Goal: Check status: Check status

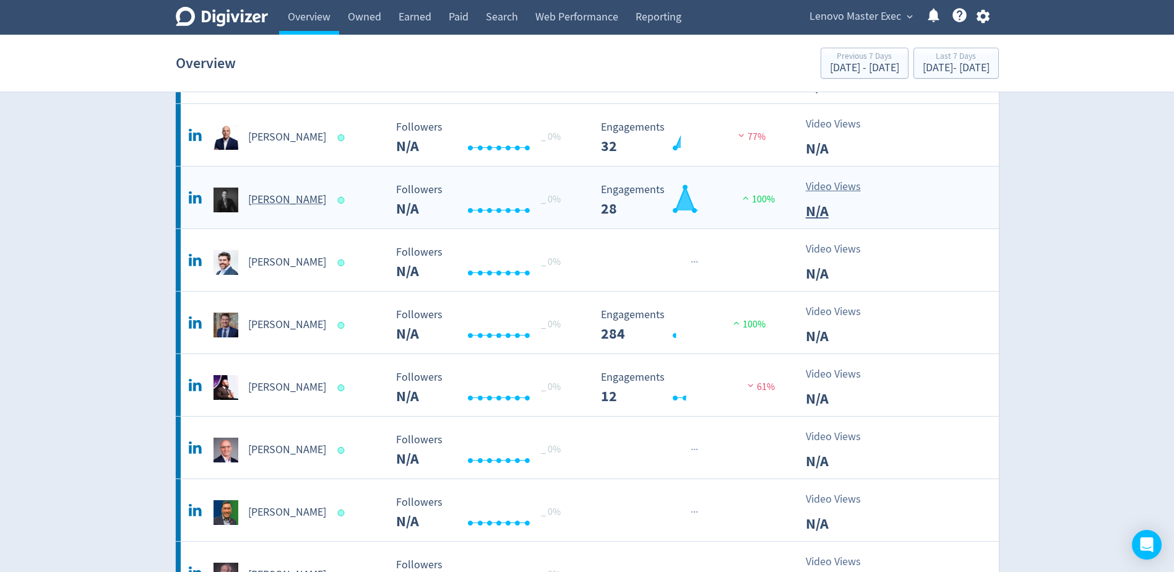
scroll to position [495, 0]
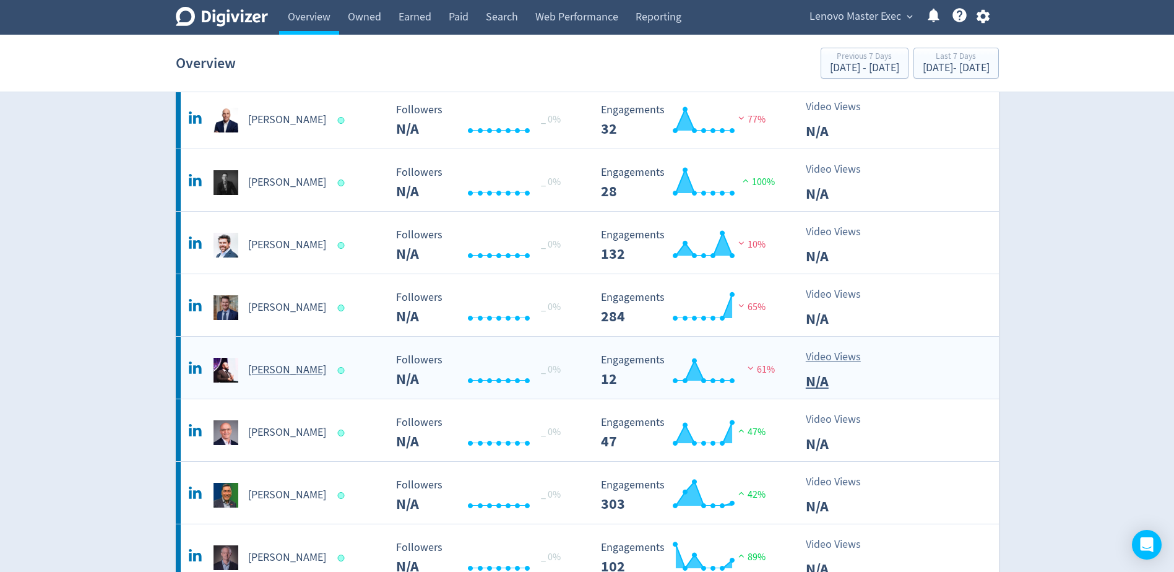
click at [289, 366] on h5 "[PERSON_NAME]" at bounding box center [287, 370] width 78 height 15
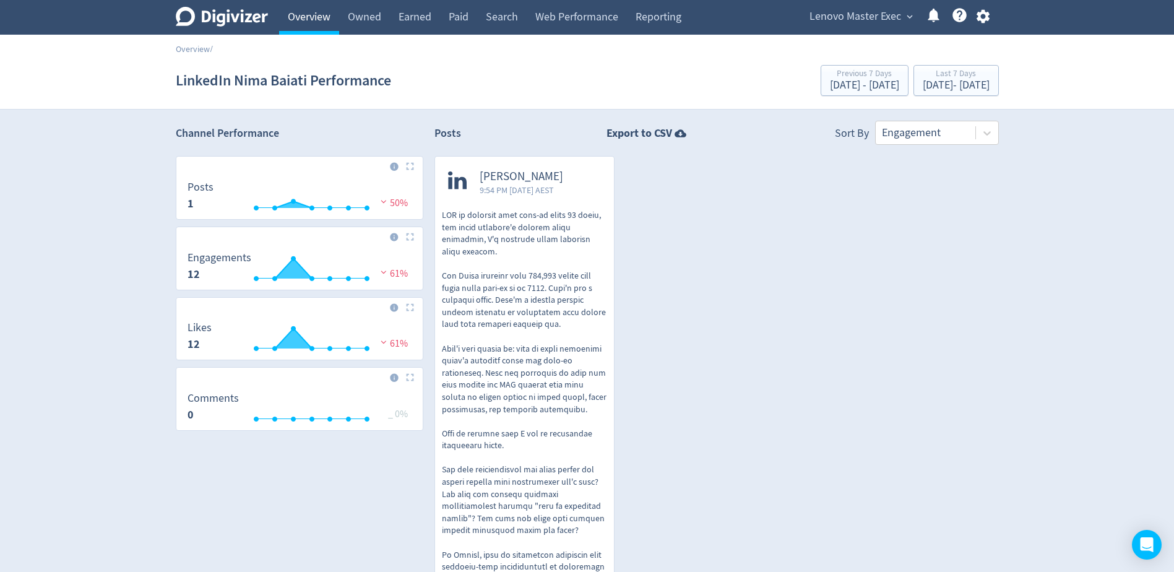
click at [293, 15] on link "Overview" at bounding box center [309, 17] width 60 height 35
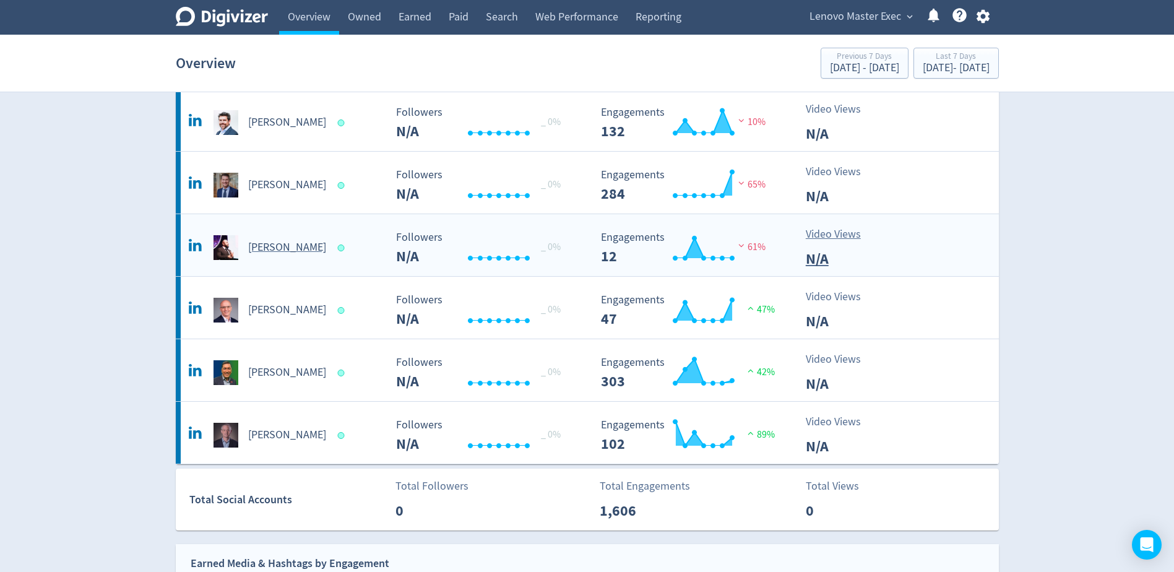
scroll to position [619, 0]
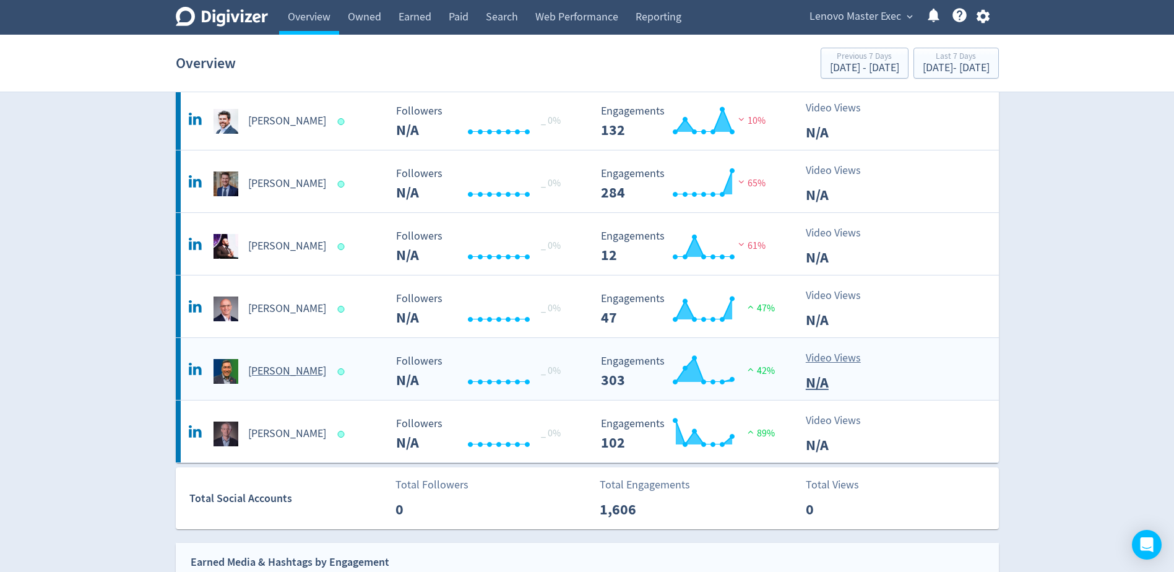
click at [296, 380] on div "[PERSON_NAME]" at bounding box center [286, 371] width 200 height 25
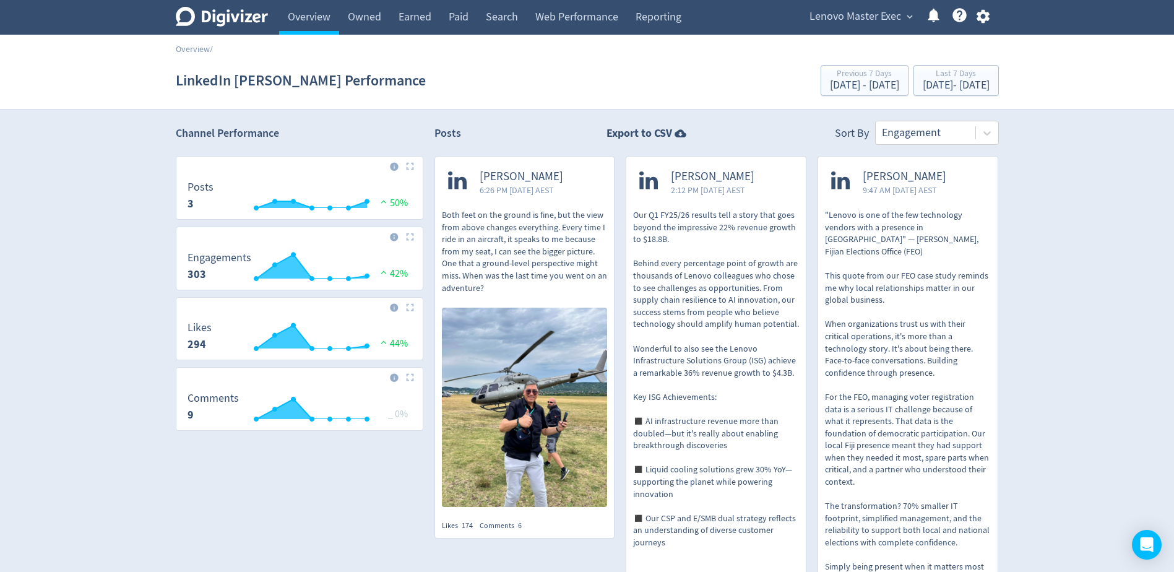
click at [1100, 248] on div "Digivizer Logo Mark Digivizer Logo Overview Owned Earned Paid Search Web Perfor…" at bounding box center [587, 490] width 1174 height 980
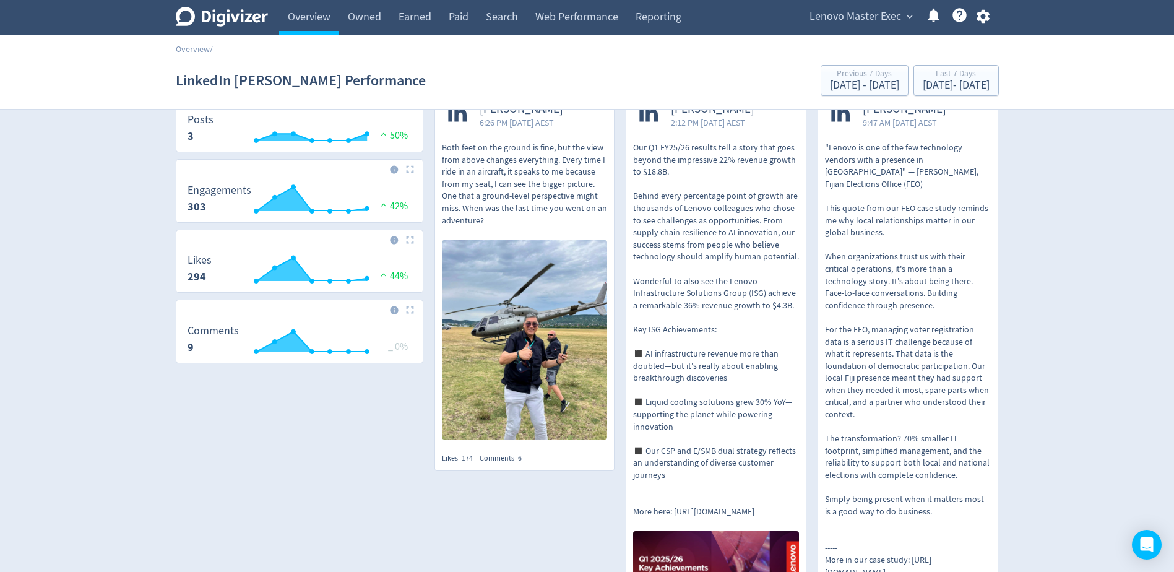
scroll to position [62, 0]
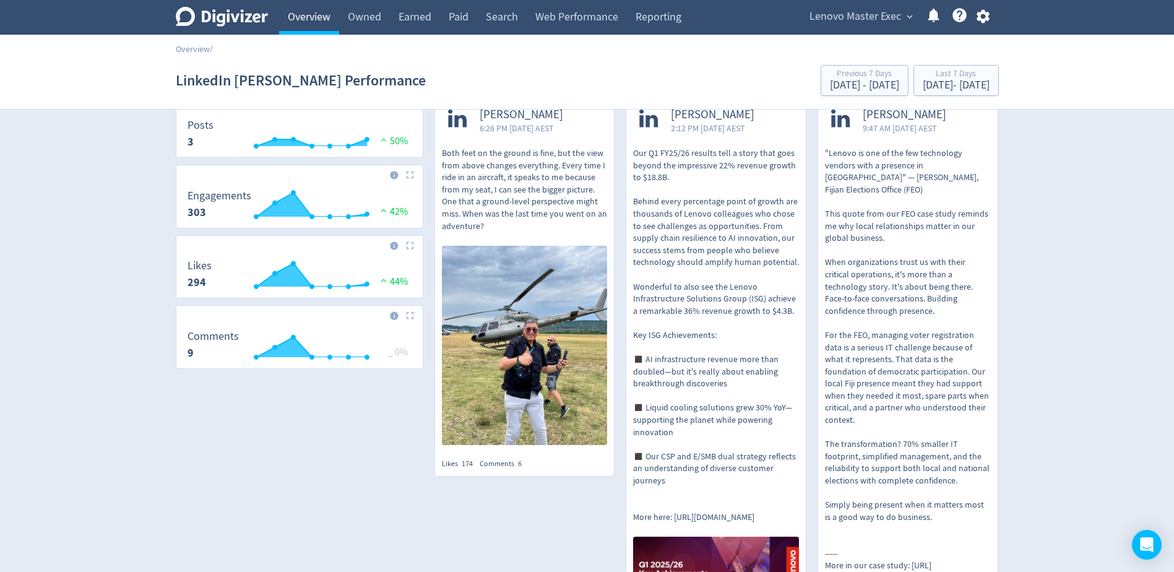
click at [331, 16] on link "Overview" at bounding box center [309, 17] width 60 height 35
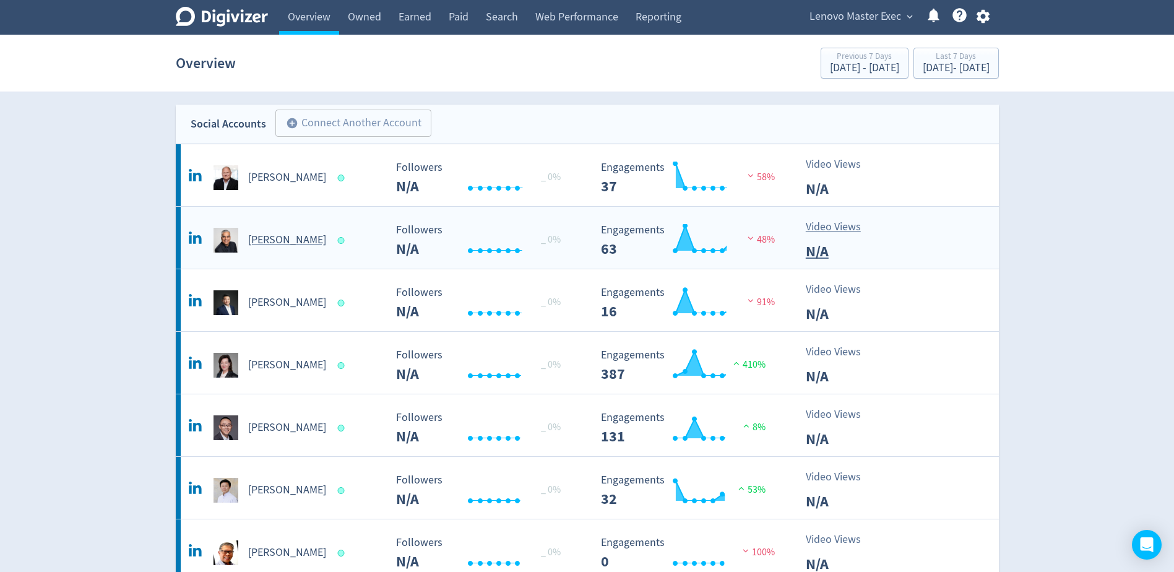
click at [302, 239] on div "[PERSON_NAME]" at bounding box center [286, 240] width 200 height 25
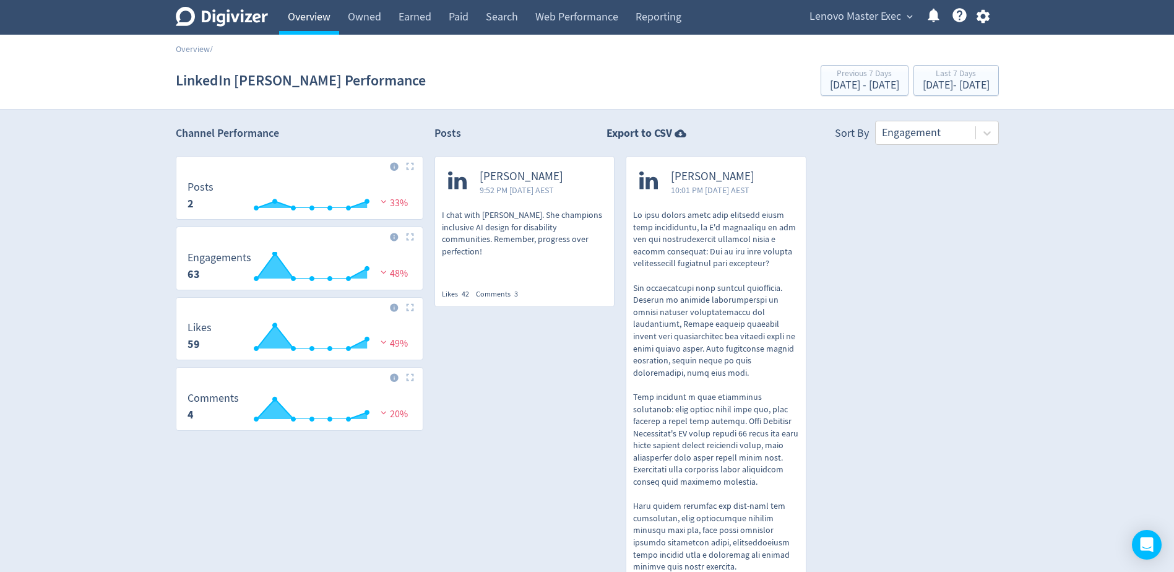
click at [296, 17] on link "Overview" at bounding box center [309, 17] width 60 height 35
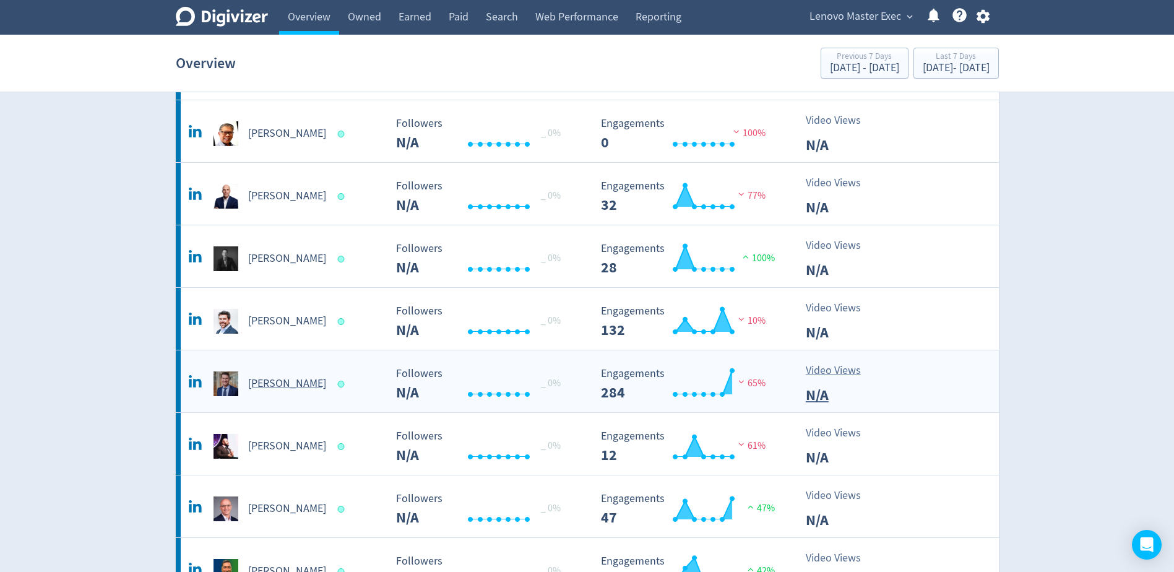
scroll to position [433, 0]
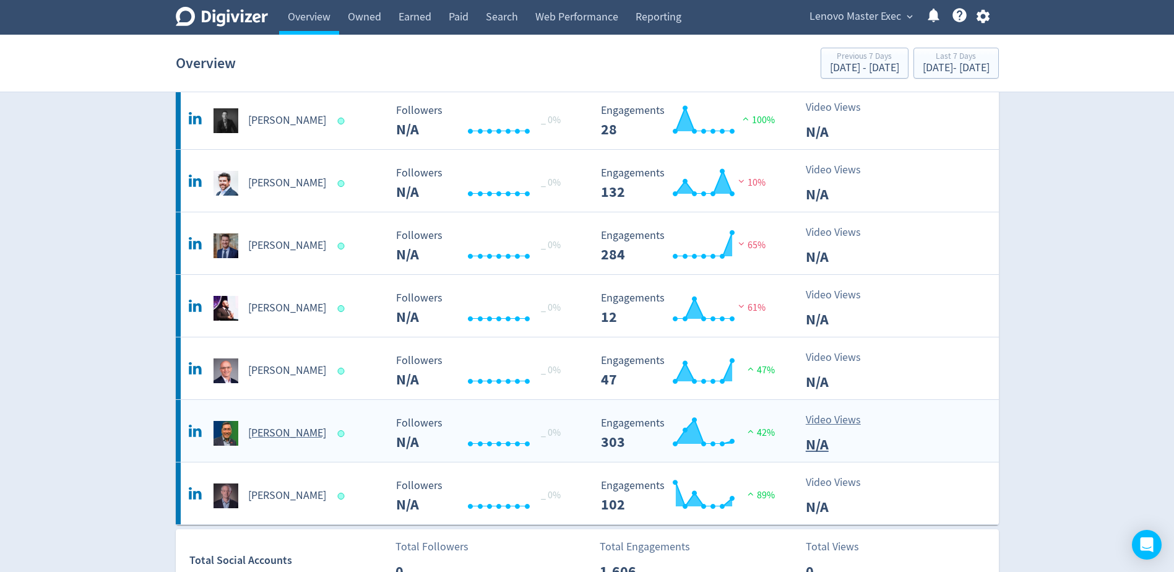
click at [301, 430] on h5 "[PERSON_NAME]" at bounding box center [287, 433] width 78 height 15
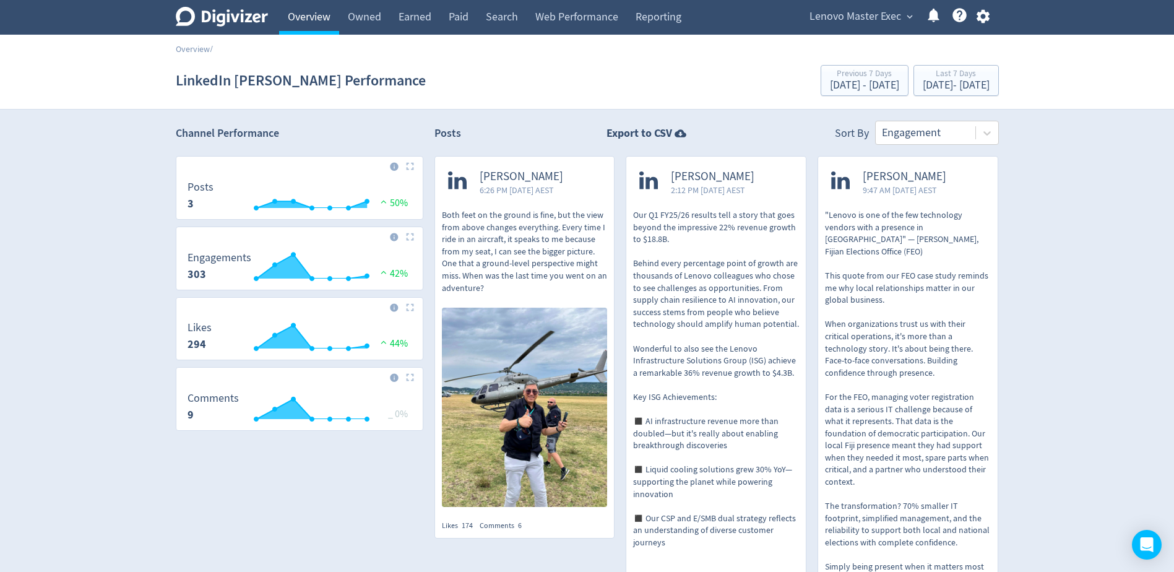
click at [297, 12] on link "Overview" at bounding box center [309, 17] width 60 height 35
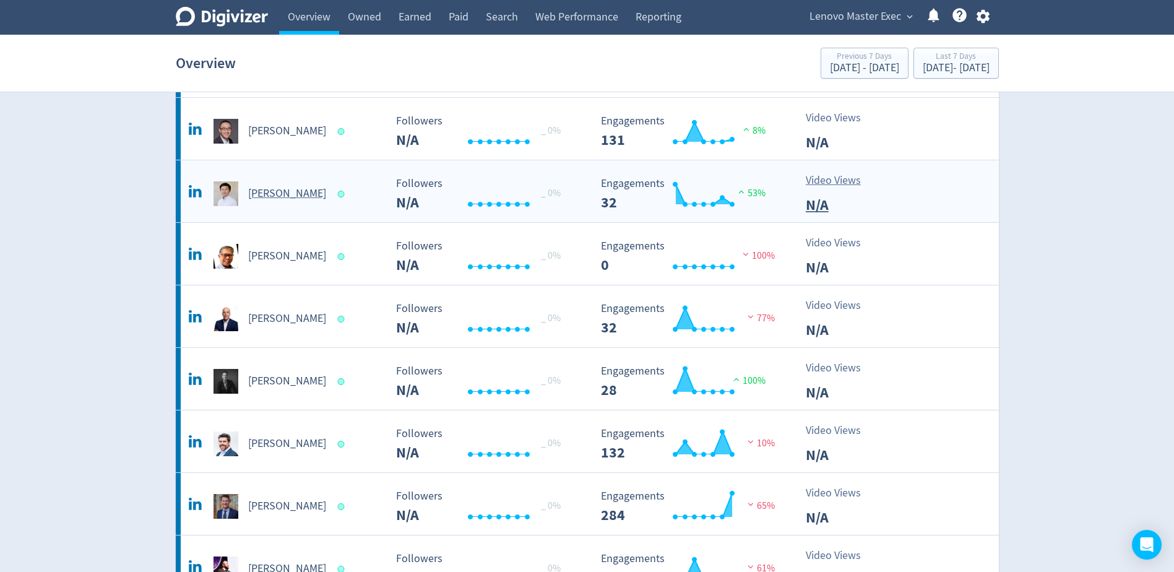
scroll to position [310, 0]
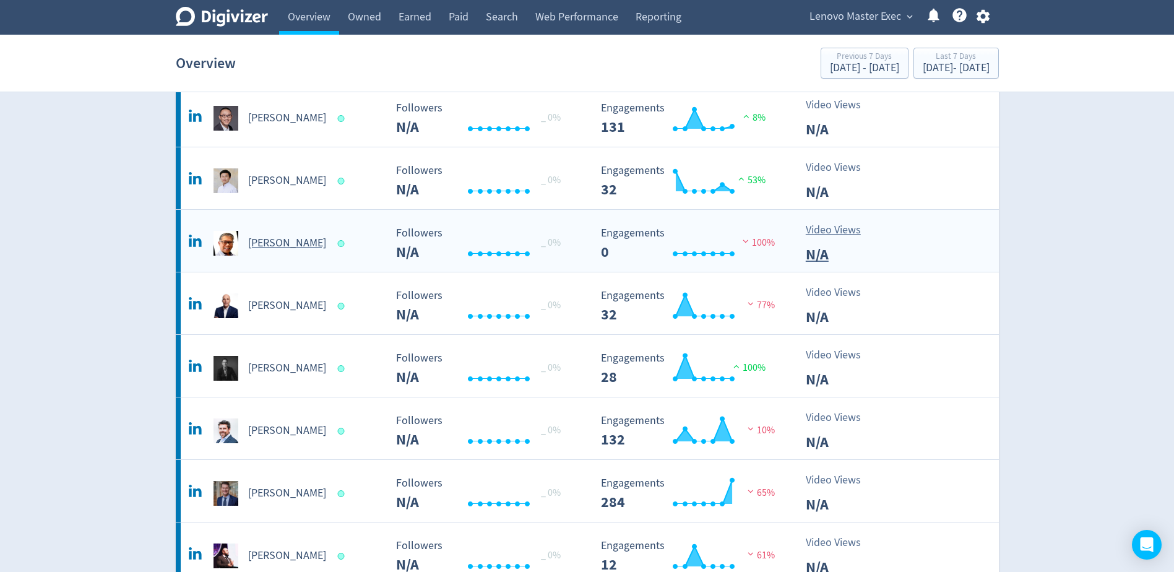
click at [274, 236] on h5 "[PERSON_NAME]" at bounding box center [287, 243] width 78 height 15
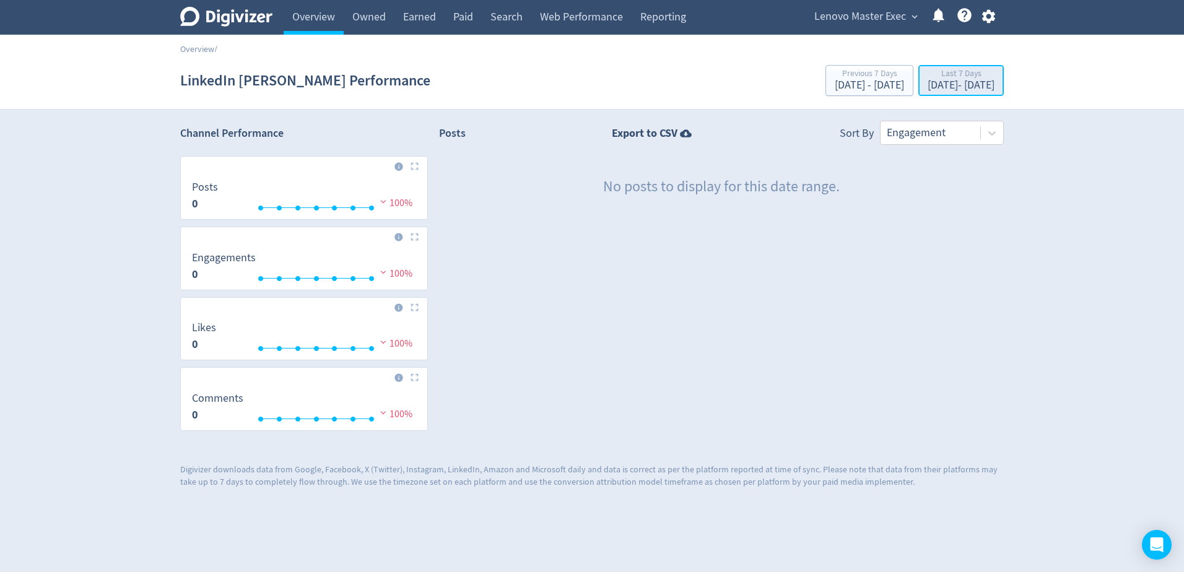
click at [927, 80] on div "[DATE] - [DATE]" at bounding box center [960, 85] width 67 height 11
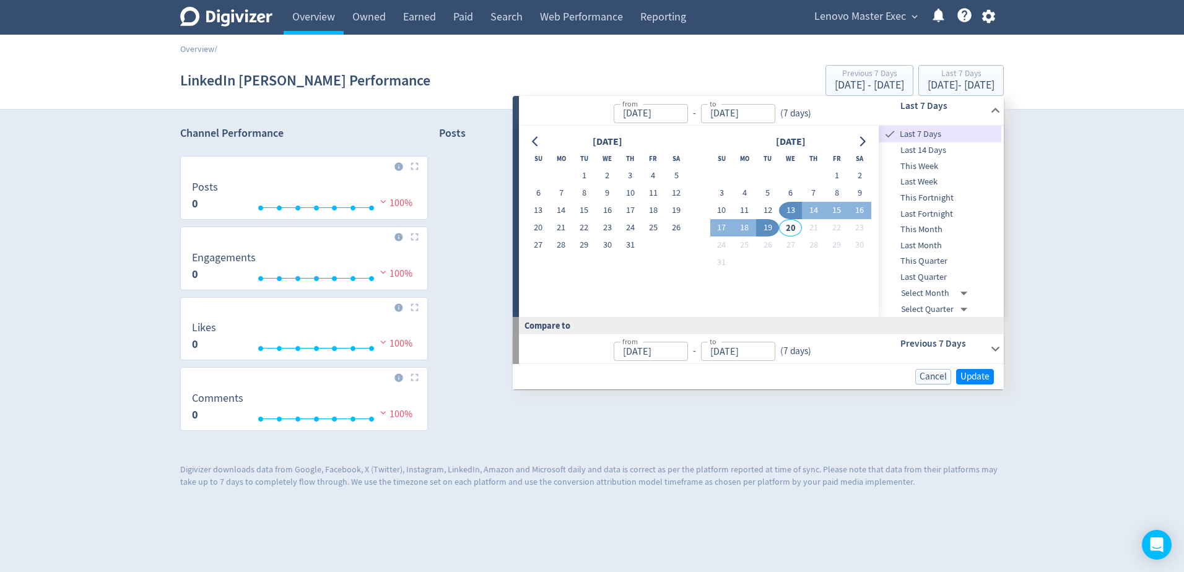
click at [943, 143] on div "Last 14 Days" at bounding box center [939, 150] width 123 height 16
type input "[DATE]"
type input "Jul 23, 2025"
type input "Aug 05, 2025"
click at [983, 367] on div "Cancel Update" at bounding box center [758, 376] width 491 height 25
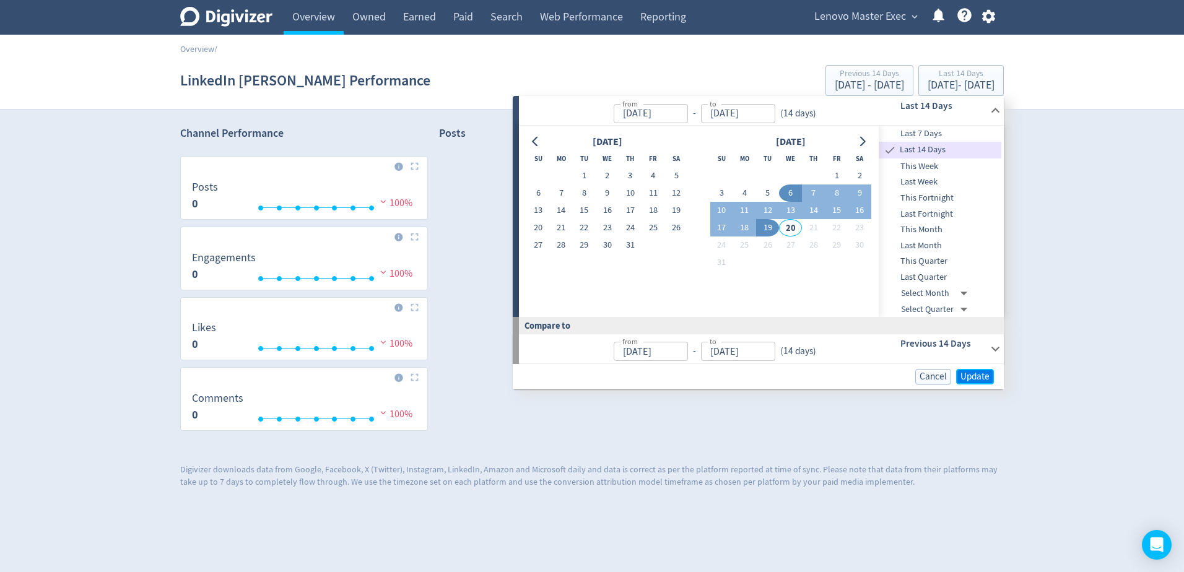
click at [983, 373] on span "Update" at bounding box center [974, 376] width 29 height 9
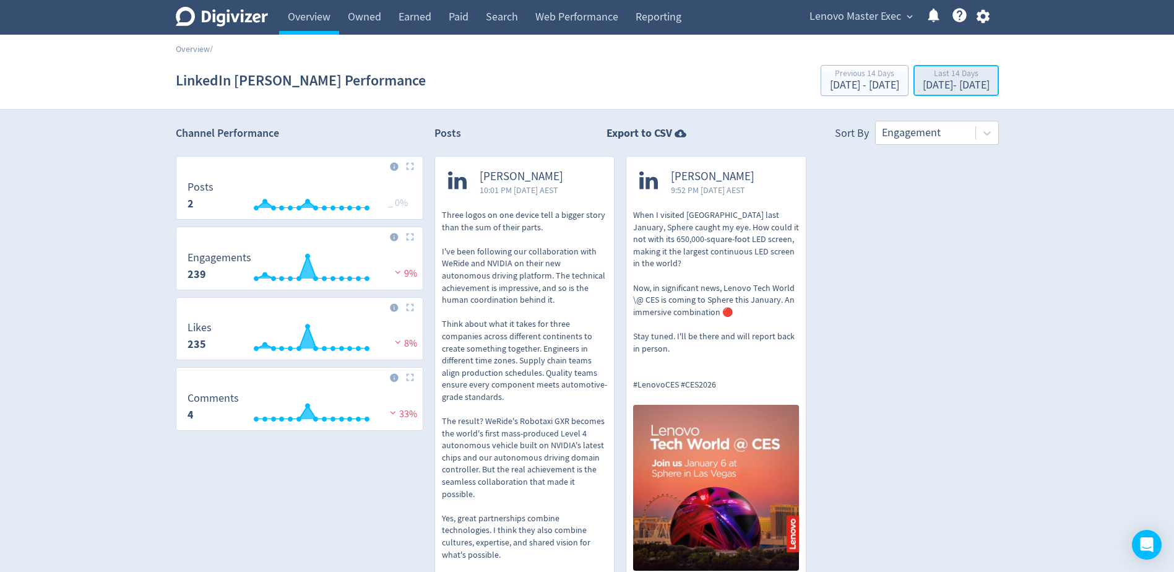
click at [931, 84] on div "Aug 6, 2025 - Aug 19, 2025" at bounding box center [956, 85] width 67 height 11
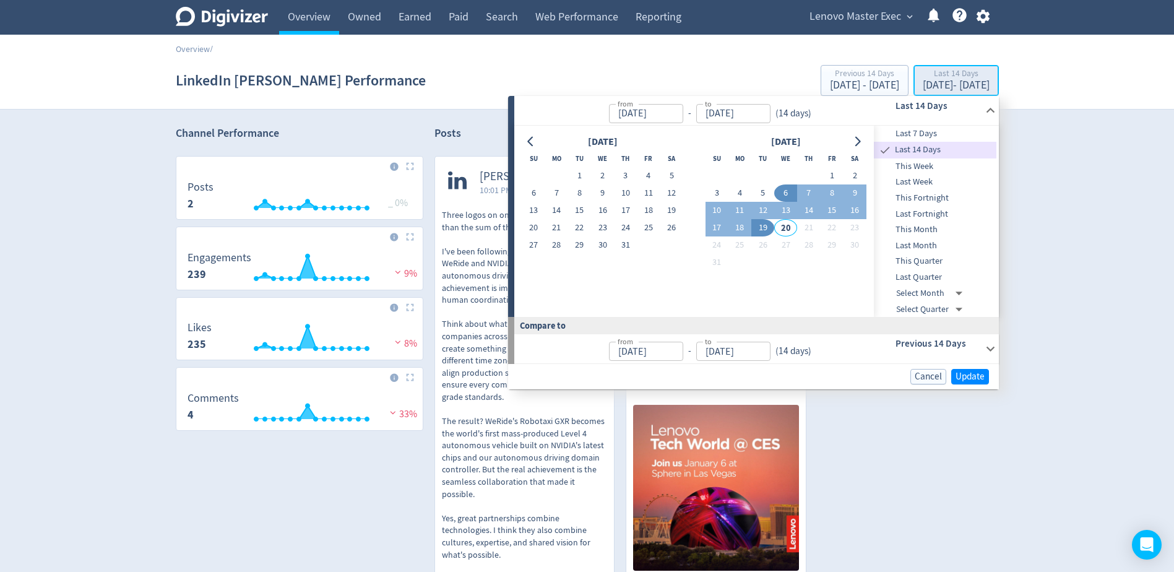
type input "[DATE]"
type input "Jul 23, 2025"
type input "Aug 05, 2025"
click at [950, 176] on span "Last Week" at bounding box center [935, 182] width 123 height 14
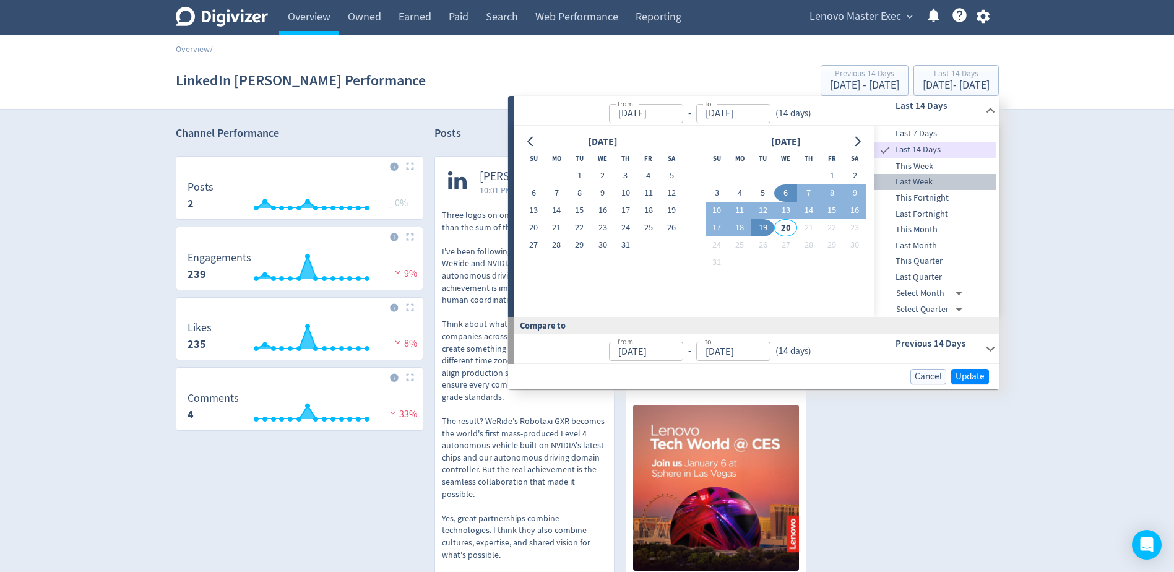
type input "Aug 10, 2025"
type input "Aug 16, 2025"
type input "Aug 03, 2025"
type input "Aug 09, 2025"
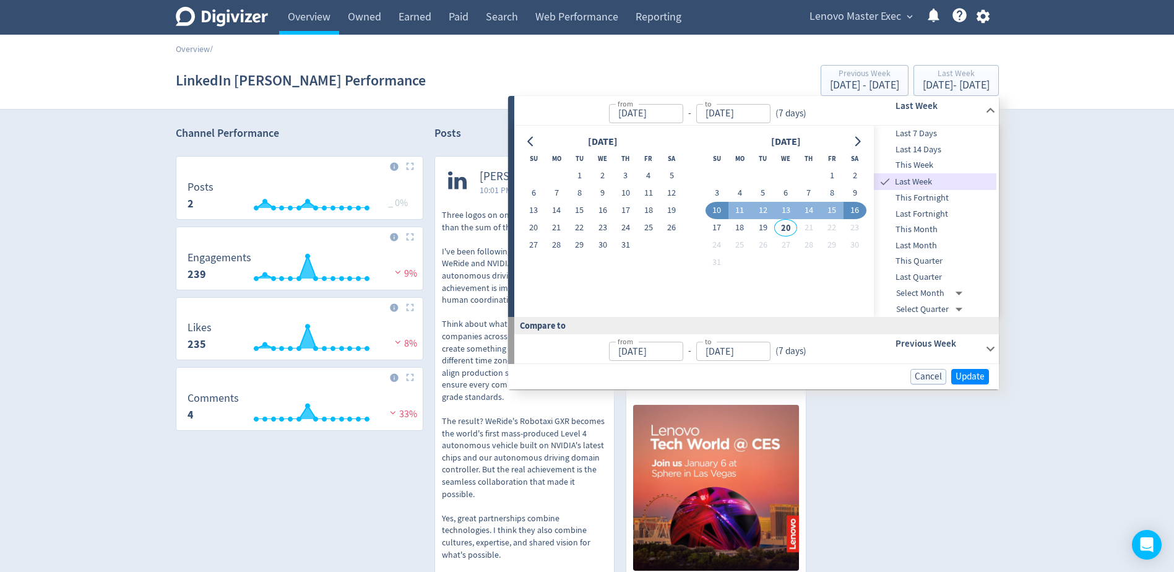
click at [250, 19] on icon "Digivizer Logo" at bounding box center [222, 17] width 92 height 20
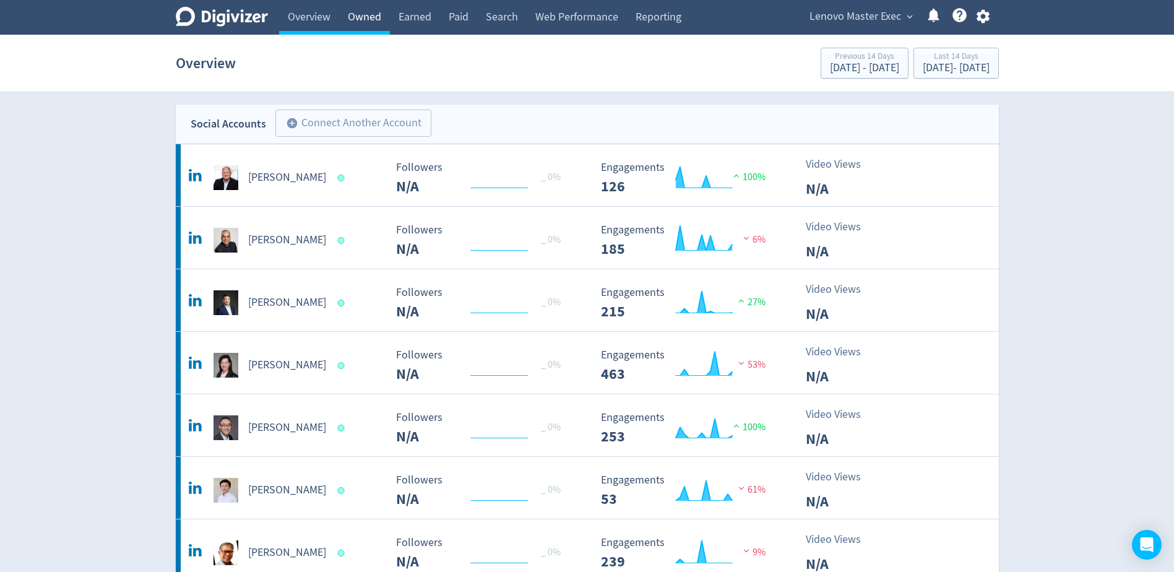
click at [354, 12] on link "Owned" at bounding box center [364, 17] width 51 height 35
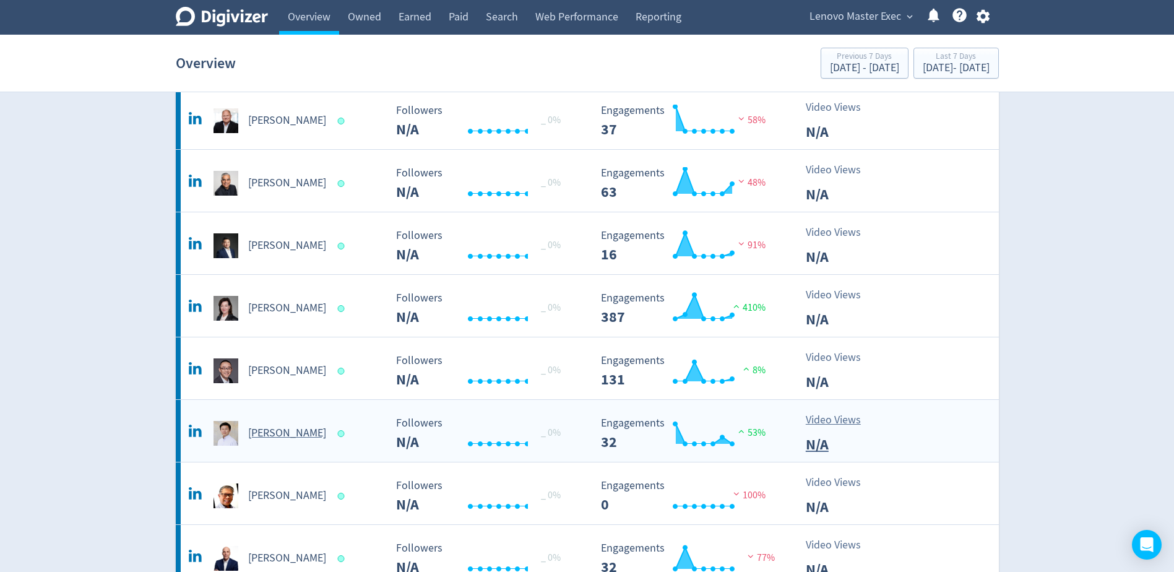
scroll to position [186, 0]
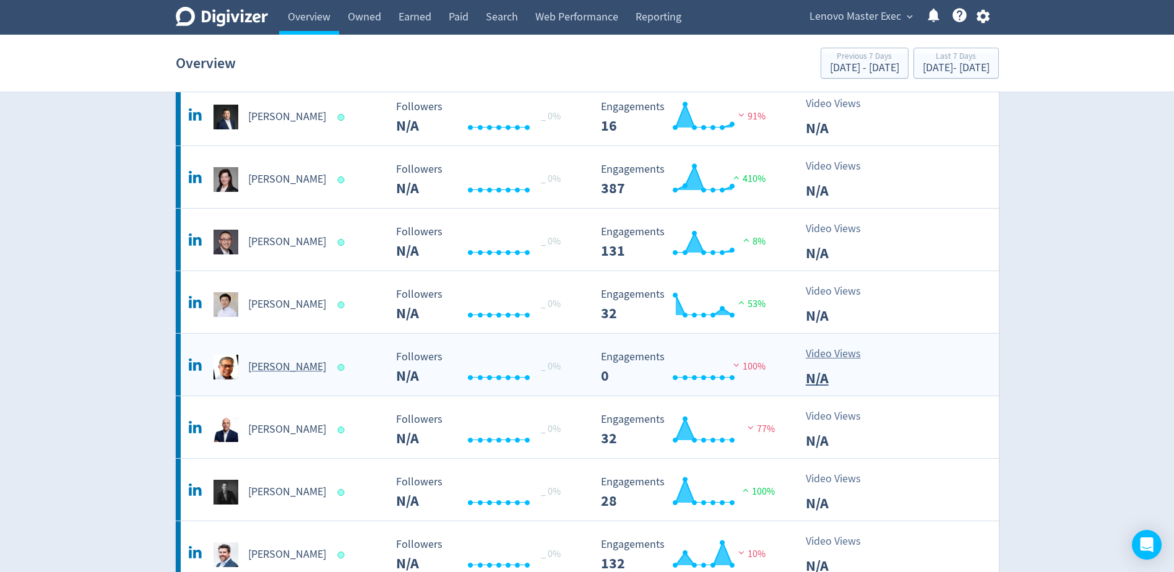
click at [287, 365] on h5 "[PERSON_NAME]" at bounding box center [287, 367] width 78 height 15
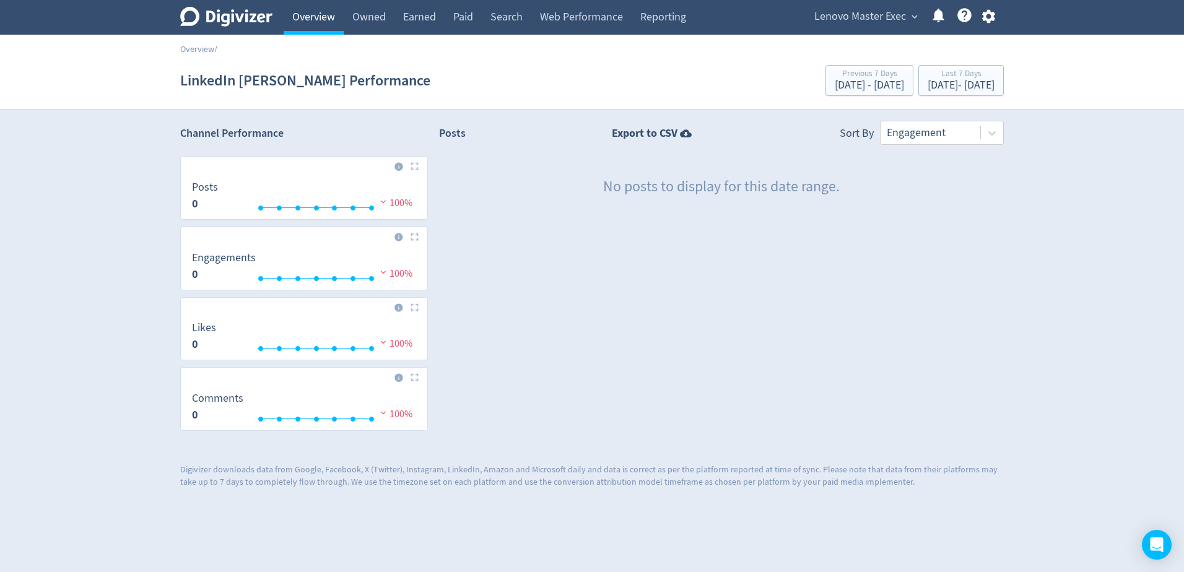
click at [306, 16] on link "Overview" at bounding box center [314, 17] width 60 height 35
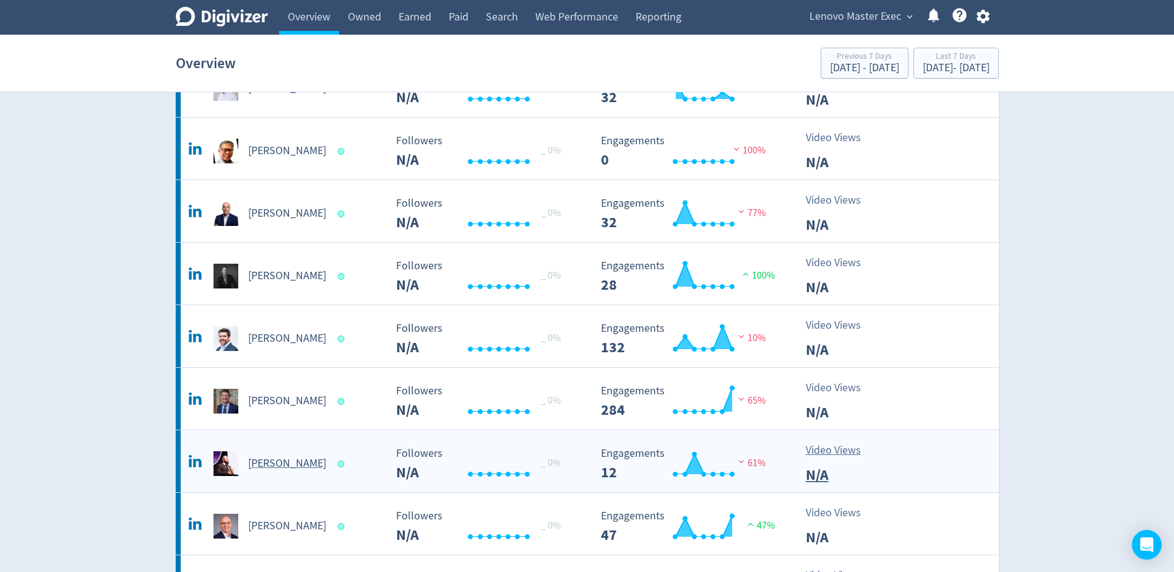
scroll to position [495, 0]
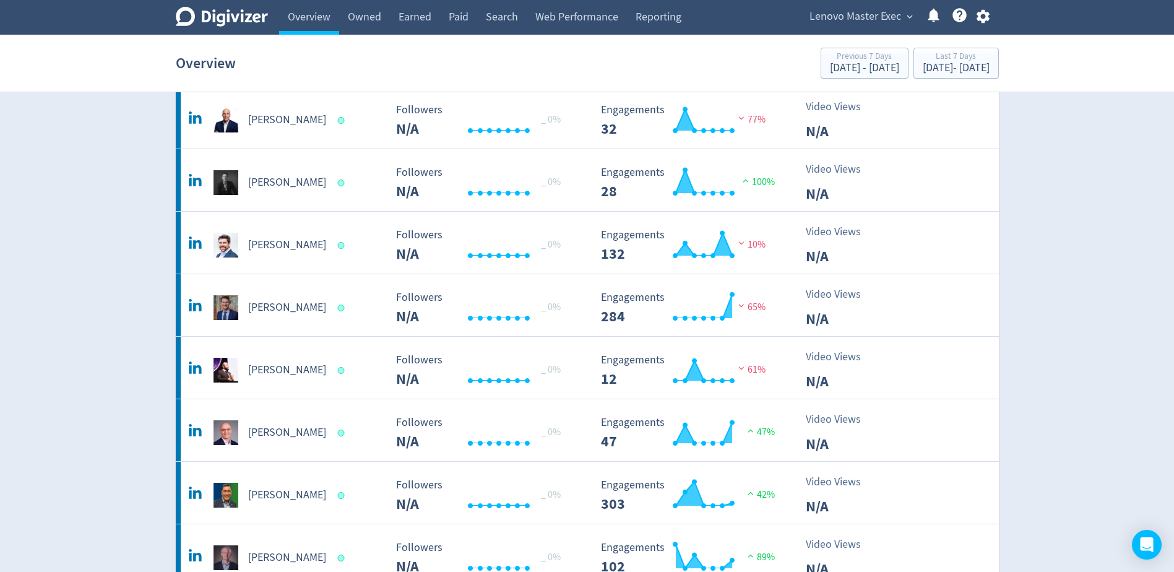
click at [285, 312] on h5 "[PERSON_NAME]" at bounding box center [287, 307] width 78 height 15
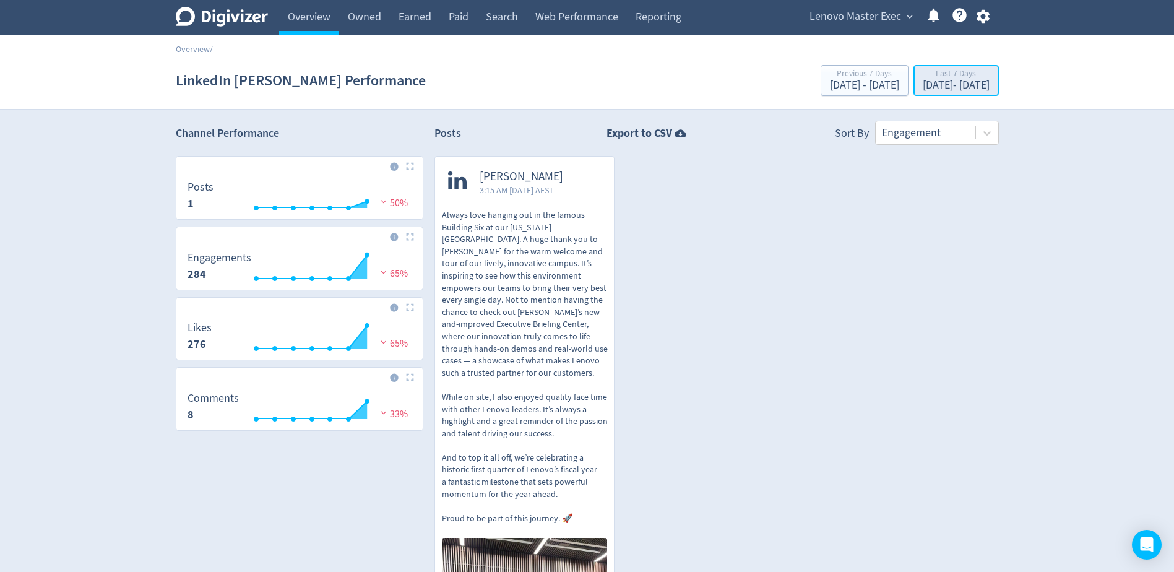
click at [940, 77] on div "Last 7 Days" at bounding box center [956, 74] width 67 height 11
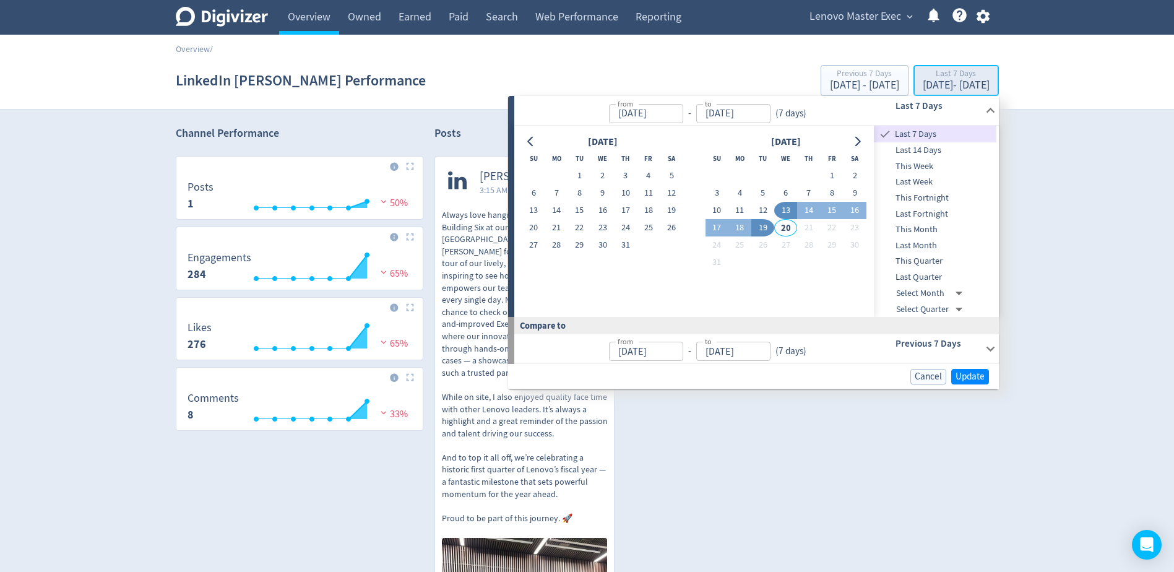
click at [959, 80] on div "[DATE] - [DATE]" at bounding box center [956, 85] width 67 height 11
click at [959, 84] on div "[DATE] - [DATE]" at bounding box center [956, 85] width 67 height 11
click at [833, 175] on button "1" at bounding box center [831, 175] width 23 height 17
type input "[DATE]"
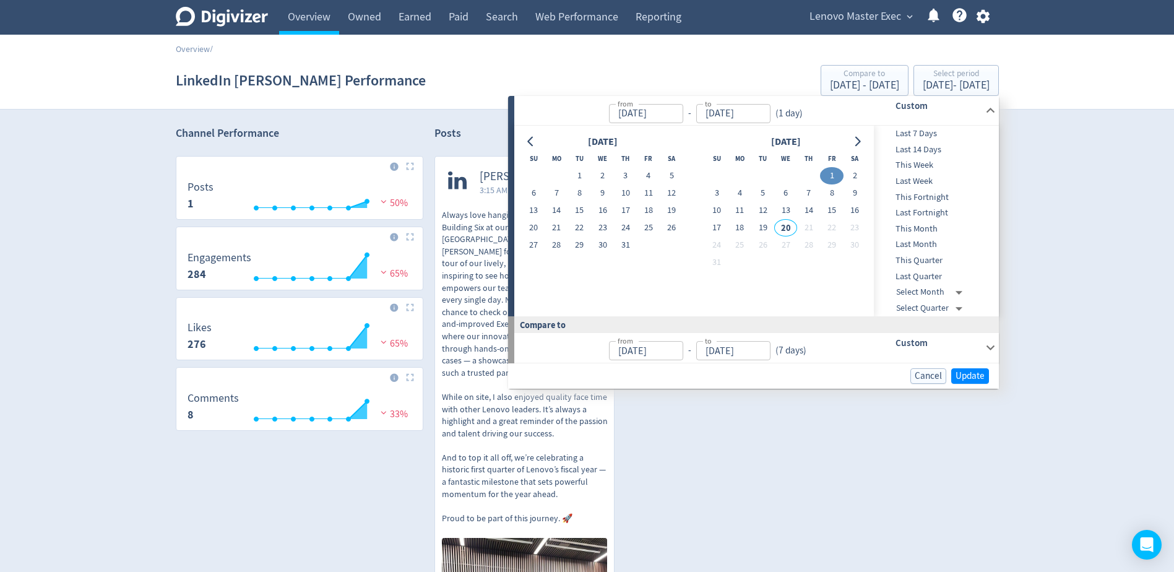
click at [832, 176] on button "1" at bounding box center [831, 175] width 23 height 17
type input "[DATE]"
click at [929, 378] on span "Cancel" at bounding box center [928, 375] width 27 height 9
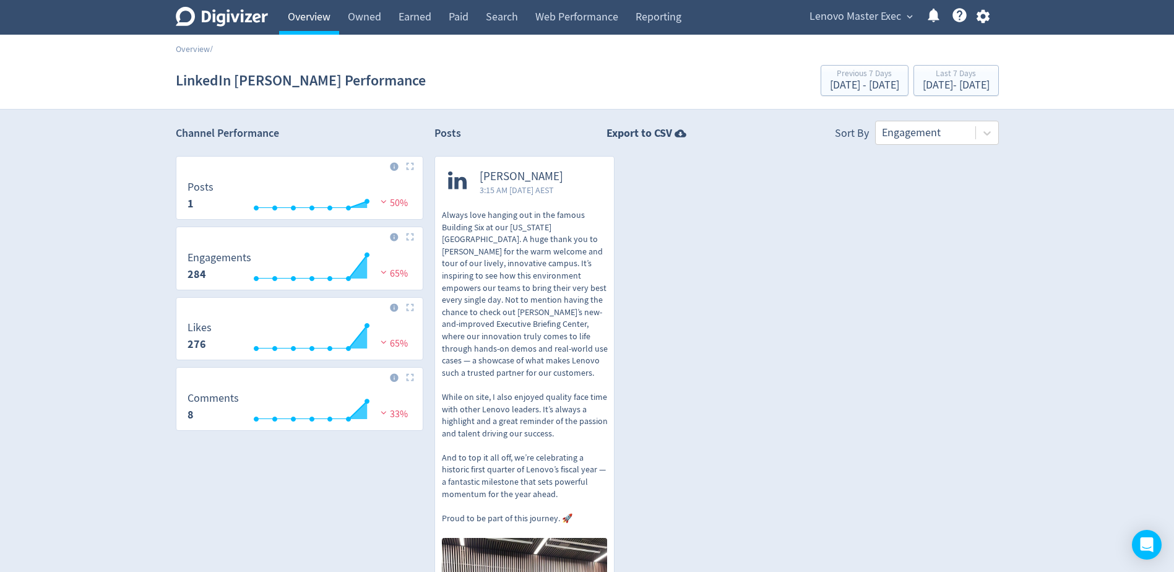
click at [310, 14] on link "Overview" at bounding box center [309, 17] width 60 height 35
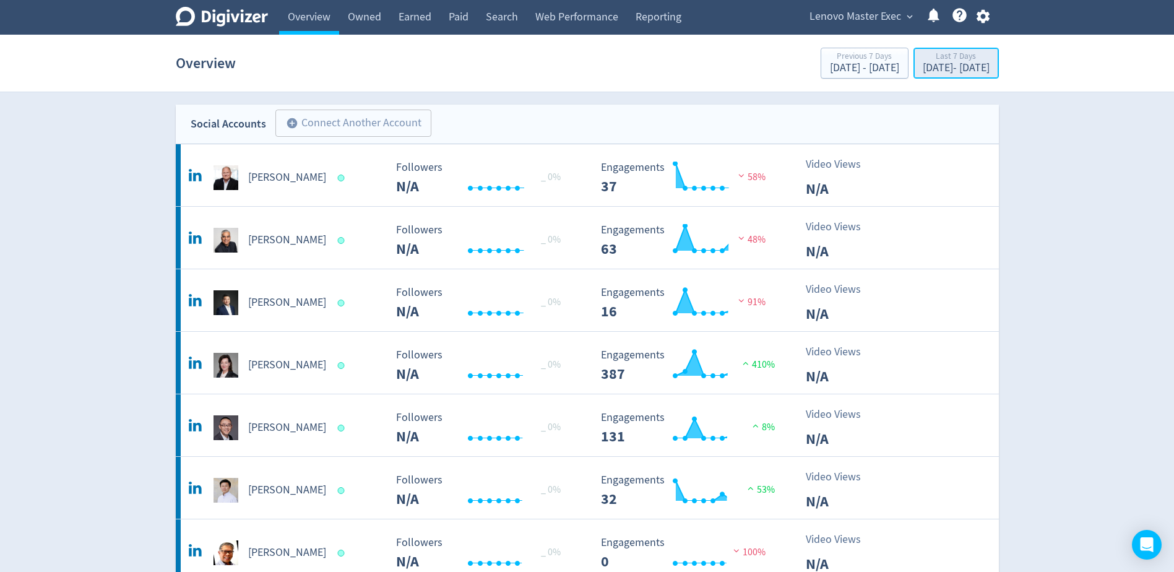
click at [963, 72] on div "[DATE] - [DATE]" at bounding box center [956, 68] width 67 height 11
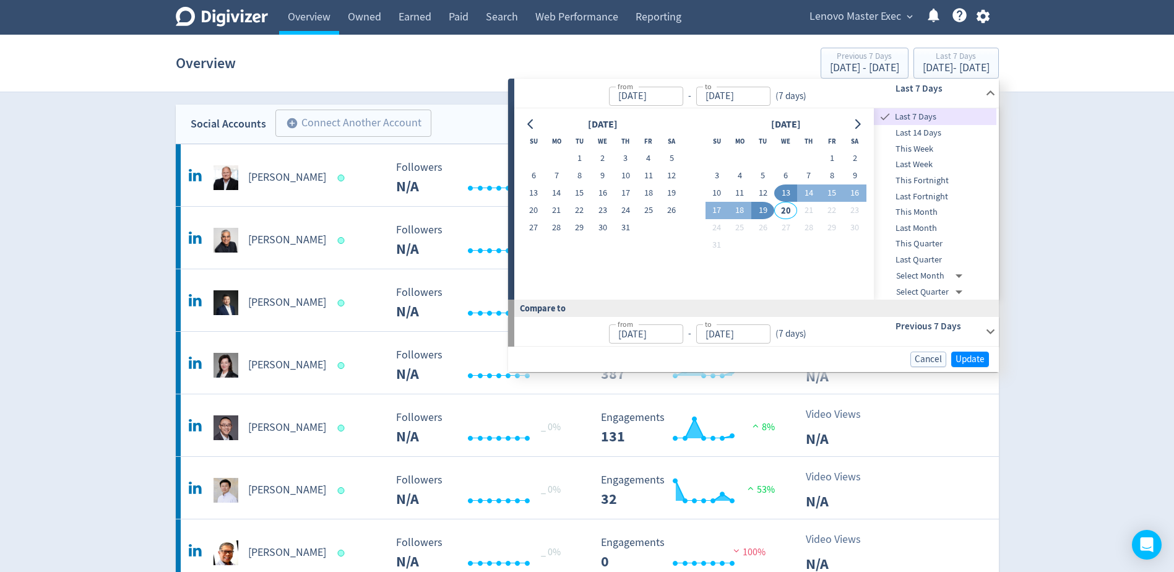
click at [942, 207] on span "This Month" at bounding box center [935, 213] width 123 height 14
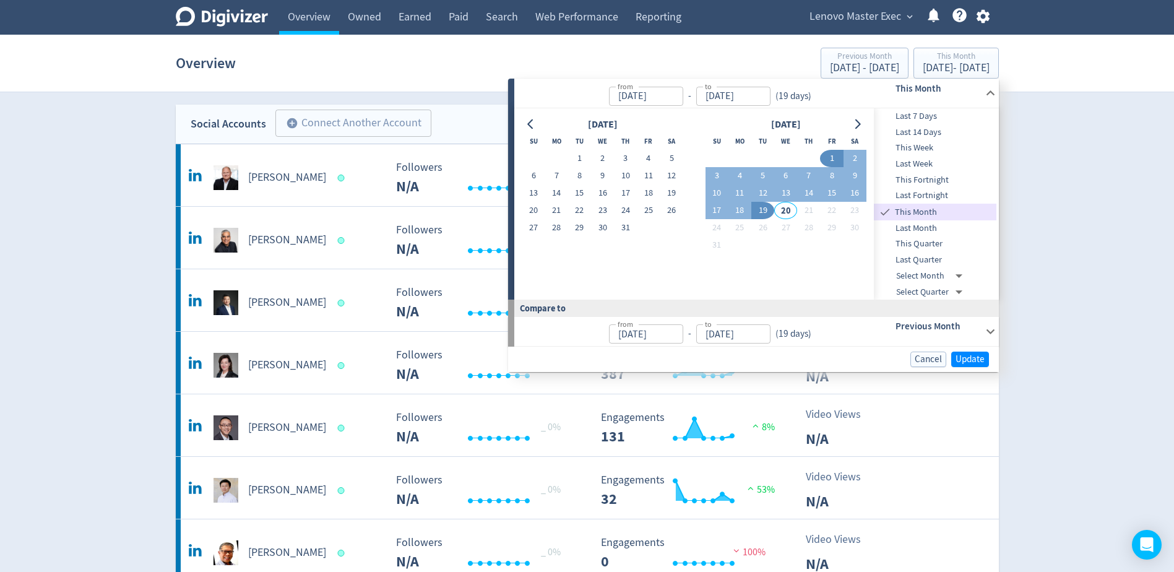
type input "[DATE]"
click at [957, 71] on div "[DATE] - [DATE]" at bounding box center [956, 68] width 67 height 11
click at [963, 66] on div "[DATE] - [DATE]" at bounding box center [956, 68] width 67 height 11
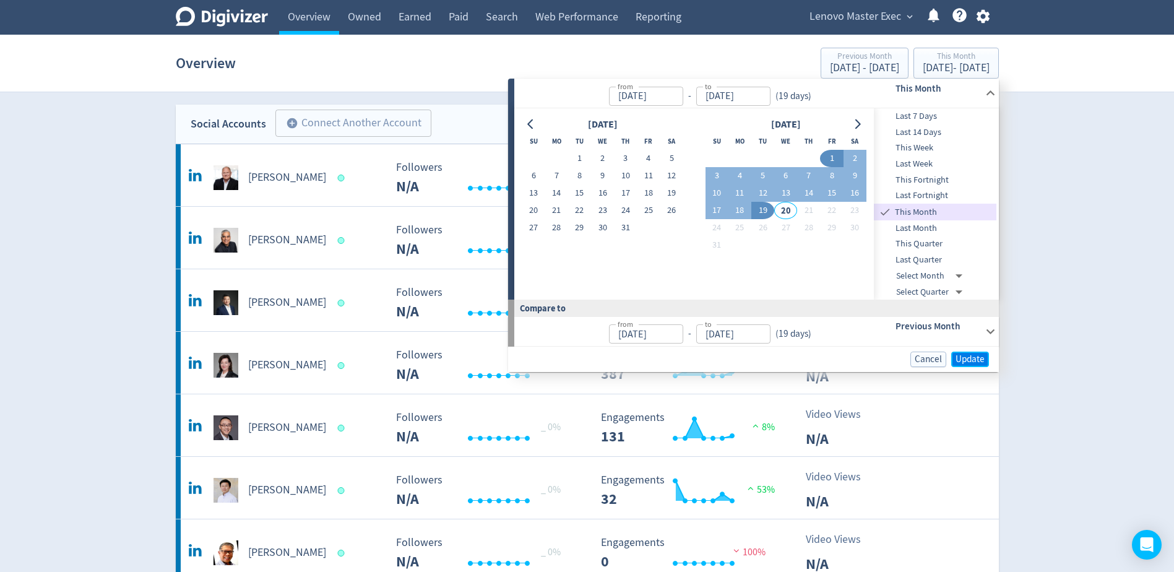
click at [978, 361] on span "Update" at bounding box center [970, 359] width 29 height 9
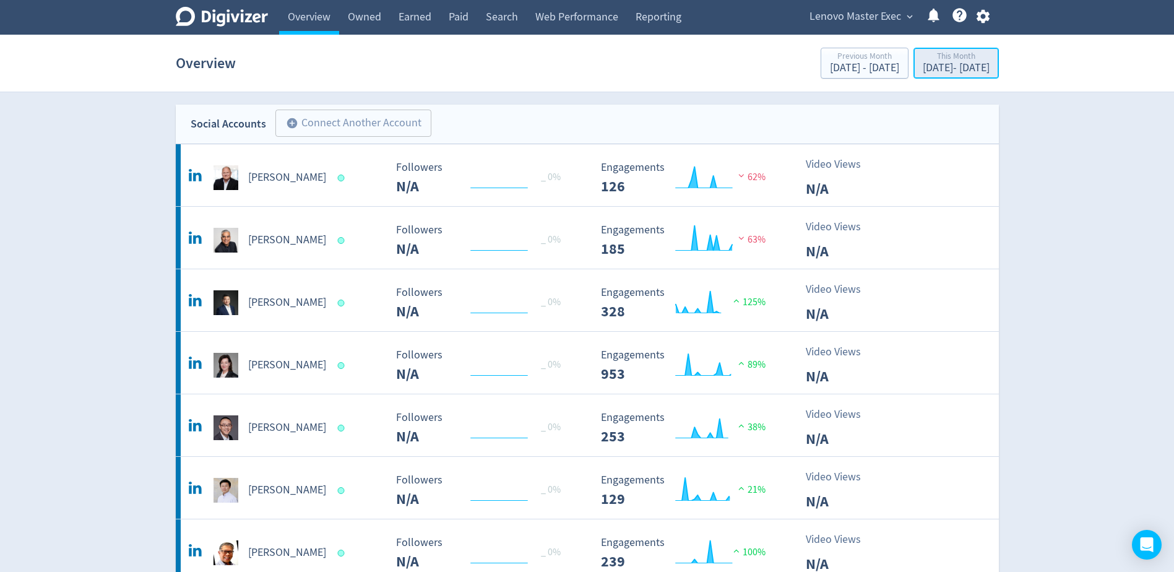
click at [956, 66] on div "[DATE] - [DATE]" at bounding box center [956, 68] width 67 height 11
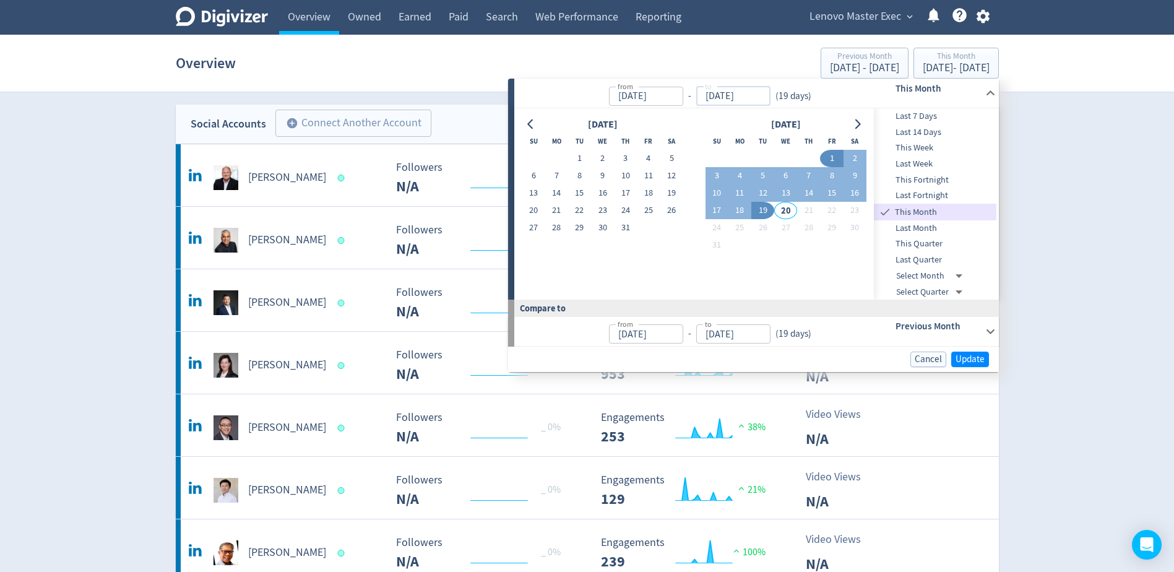
click at [732, 95] on input "[DATE]" at bounding box center [733, 96] width 74 height 19
drag, startPoint x: 714, startPoint y: 97, endPoint x: 706, endPoint y: 97, distance: 8.0
click at [706, 97] on input "[DATE]" at bounding box center [733, 96] width 74 height 19
type input "[DATE]"
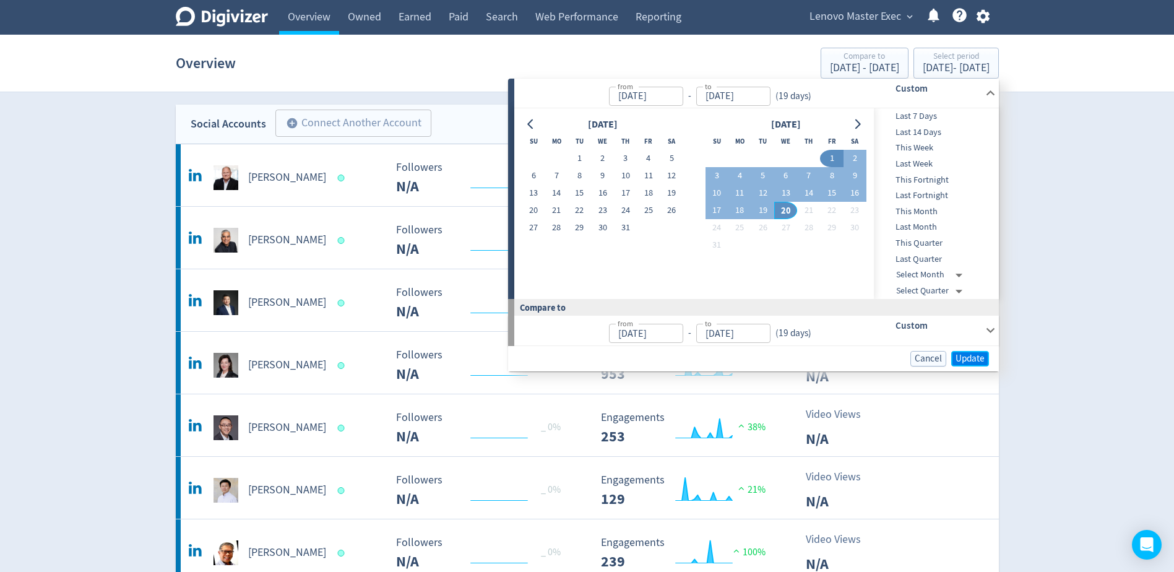
type input "[DATE]"
click at [967, 358] on span "Update" at bounding box center [970, 358] width 29 height 9
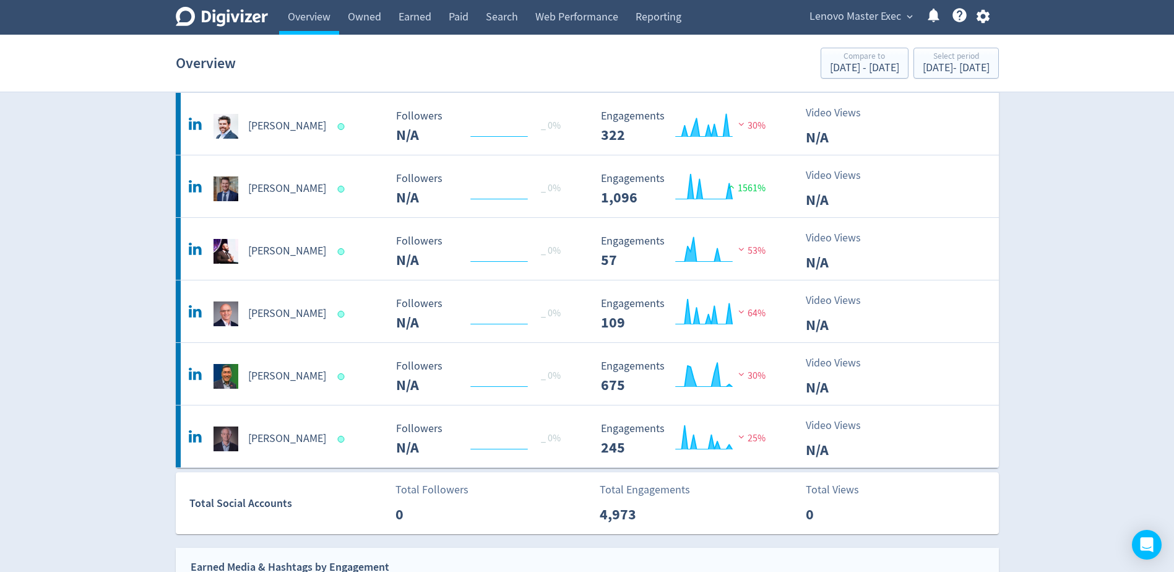
scroll to position [619, 0]
